Goal: Navigation & Orientation: Understand site structure

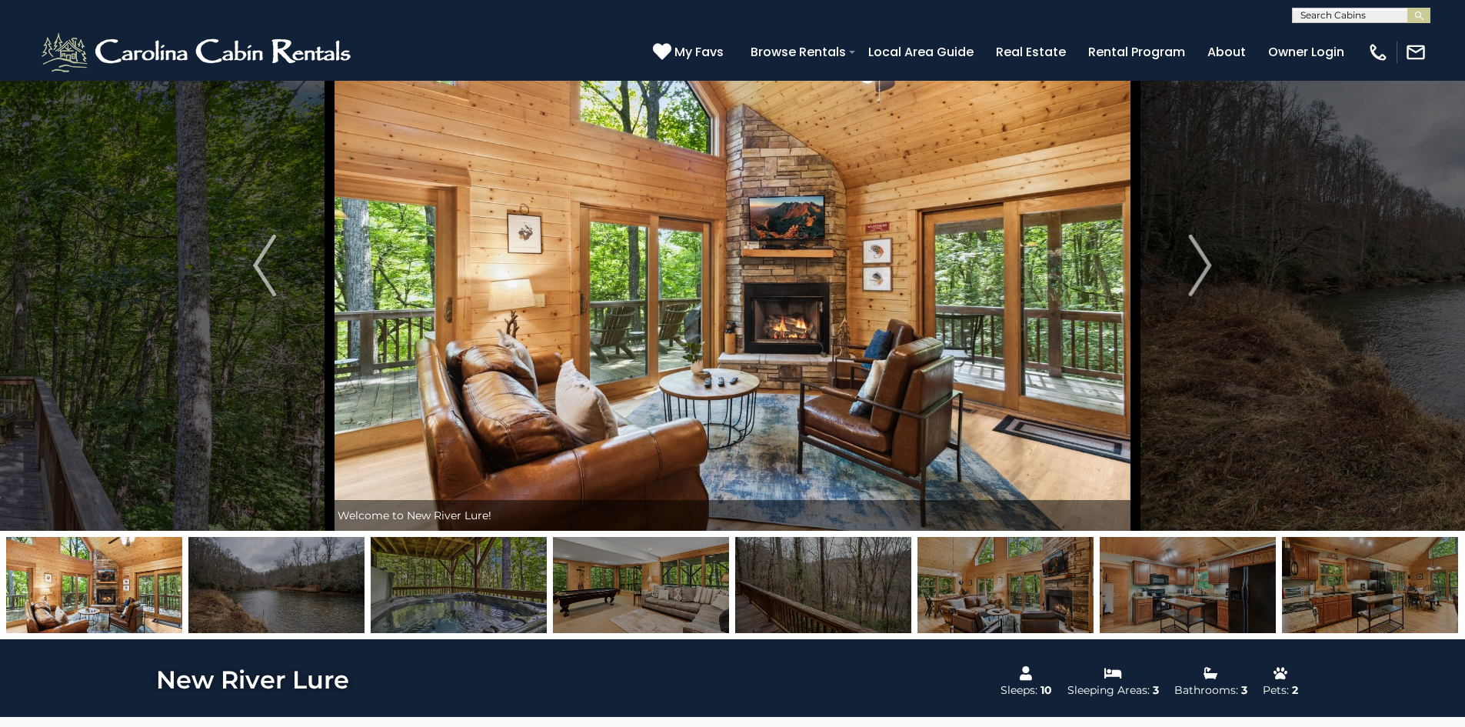
click at [1392, 583] on img at bounding box center [1370, 585] width 176 height 96
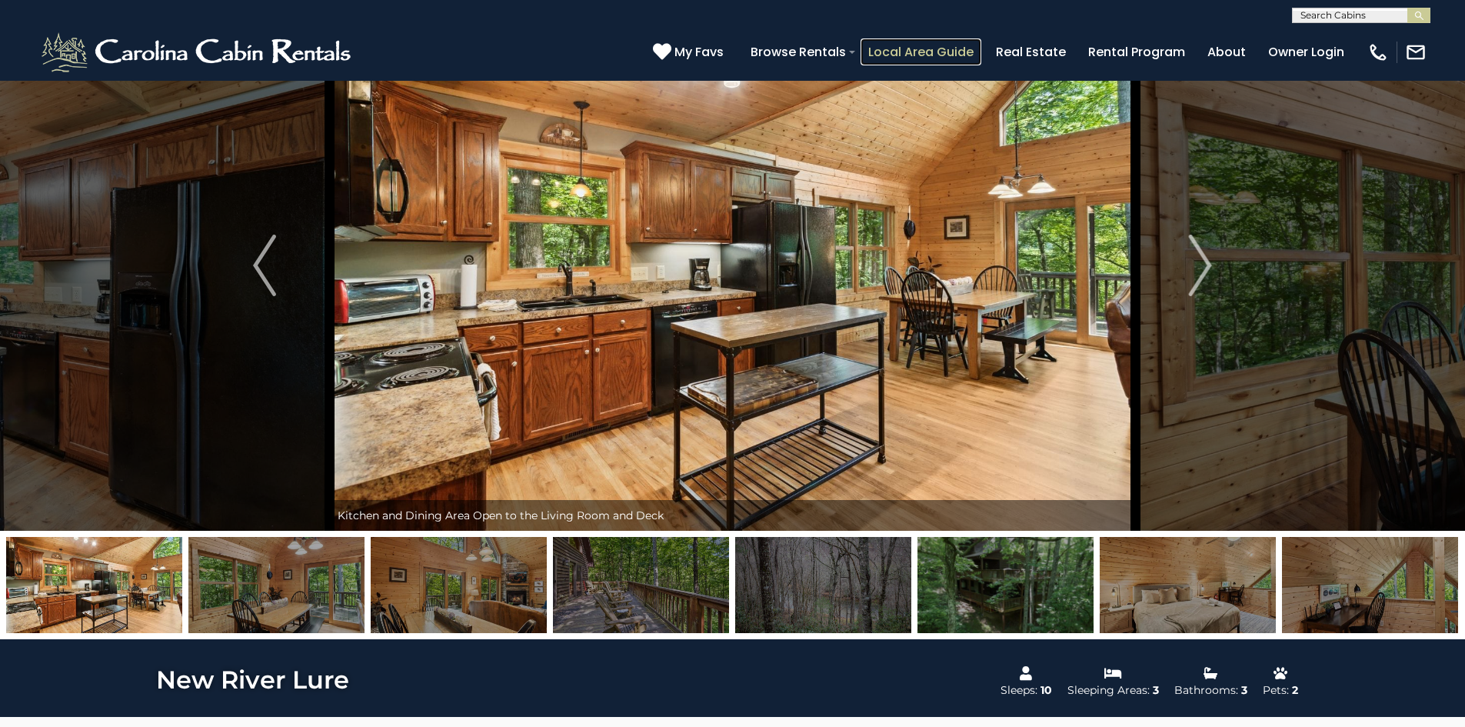
click at [918, 45] on link "Local Area Guide" at bounding box center [921, 51] width 121 height 27
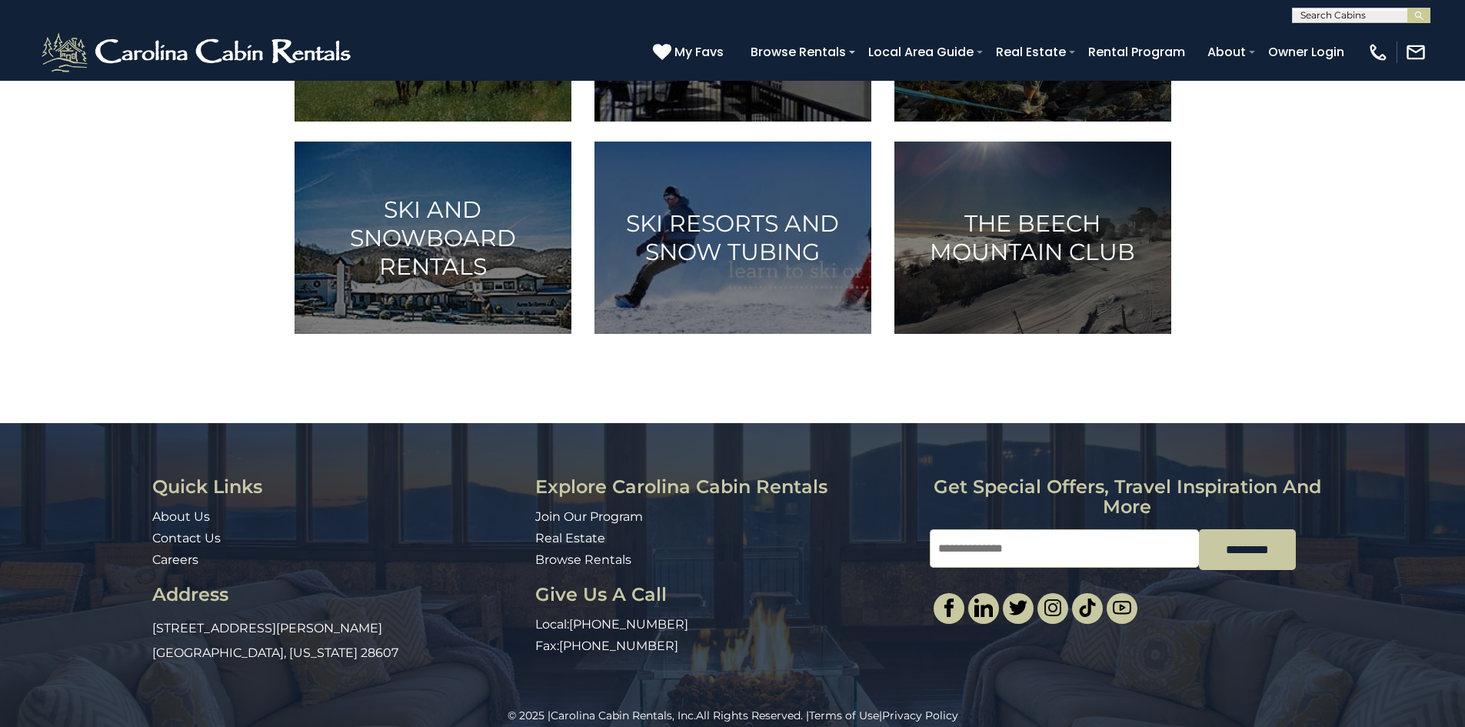
scroll to position [993, 0]
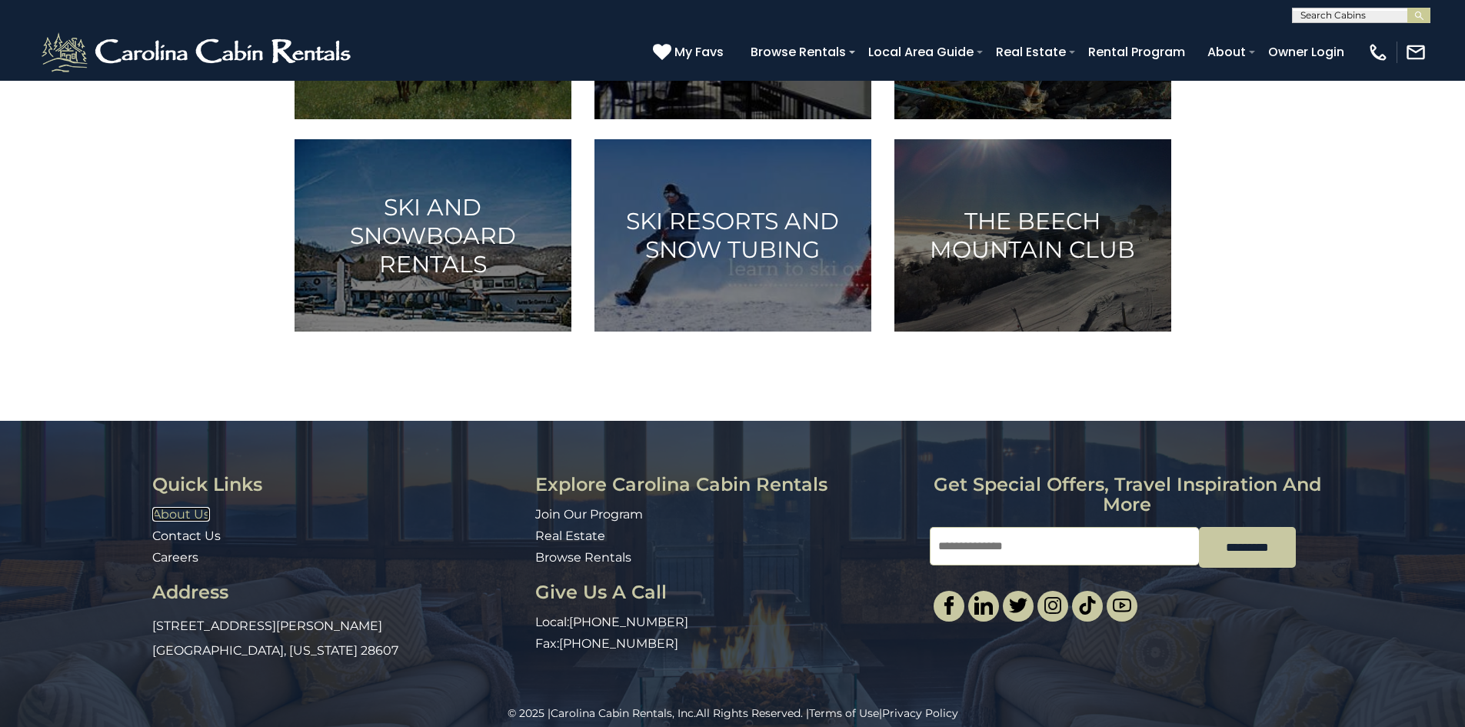
click at [182, 517] on link "About Us" at bounding box center [181, 514] width 58 height 15
